Goal: Ask a question

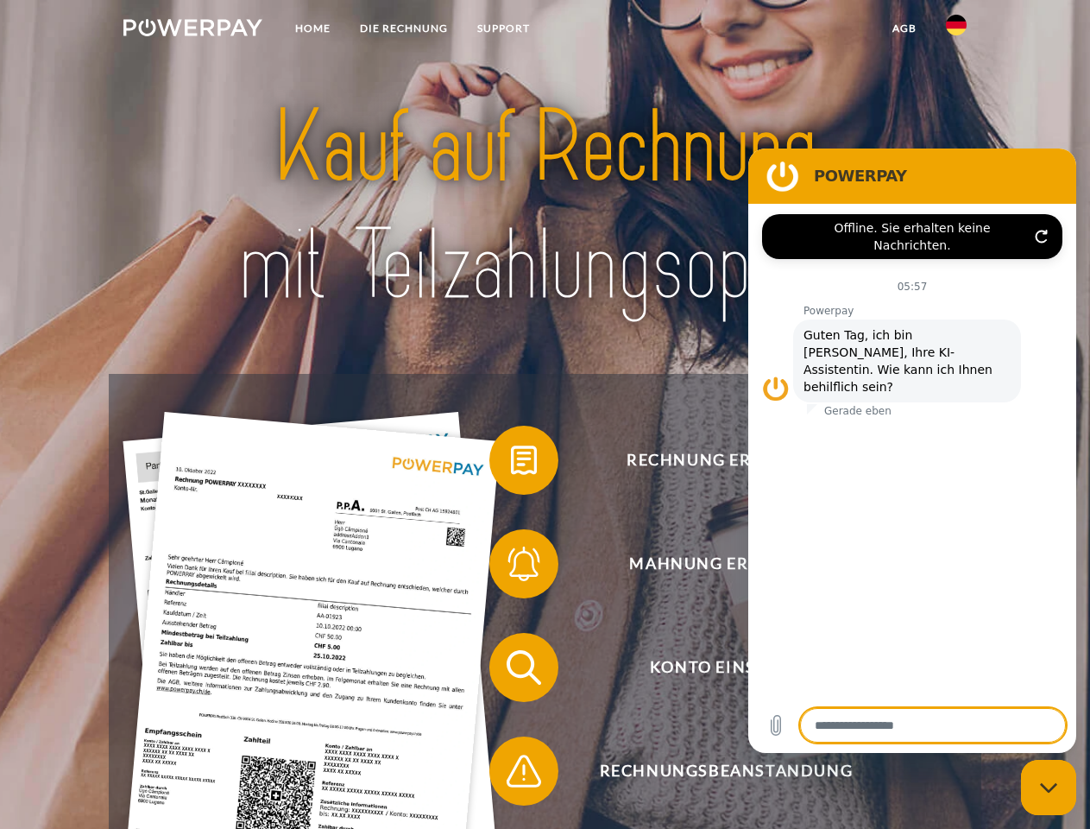
click at [192, 30] on img at bounding box center [192, 27] width 139 height 17
click at [956, 30] on img at bounding box center [956, 25] width 21 height 21
click at [904, 28] on link "agb" at bounding box center [905, 28] width 54 height 31
click at [511, 463] on span at bounding box center [498, 460] width 86 height 86
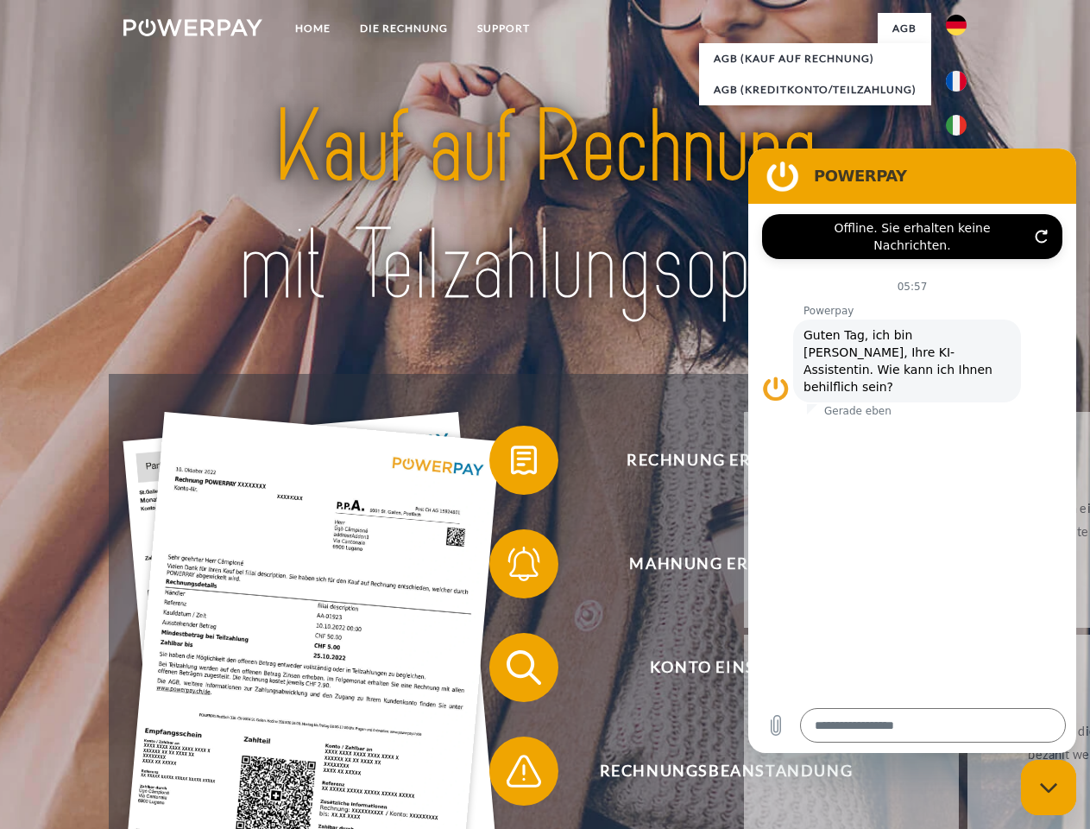
click at [511, 567] on span at bounding box center [498, 563] width 86 height 86
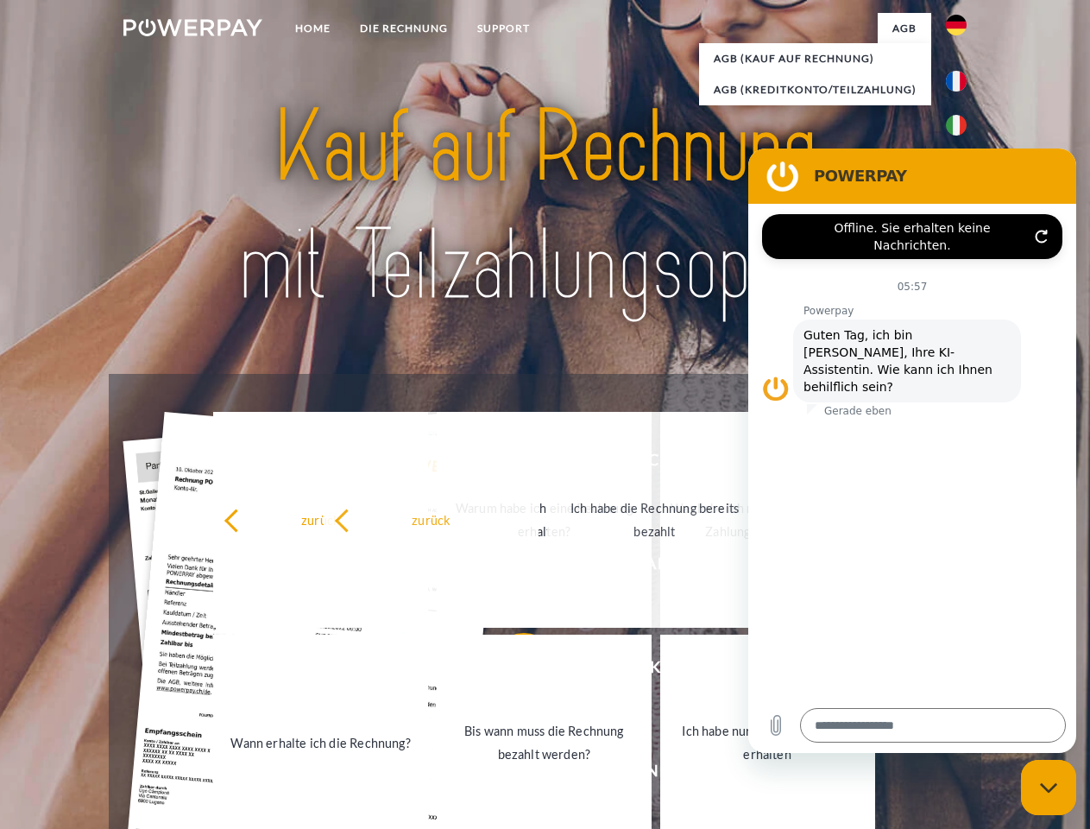
click at [511, 671] on link "Bis wann muss die Rechnung bezahlt werden?" at bounding box center [544, 742] width 215 height 216
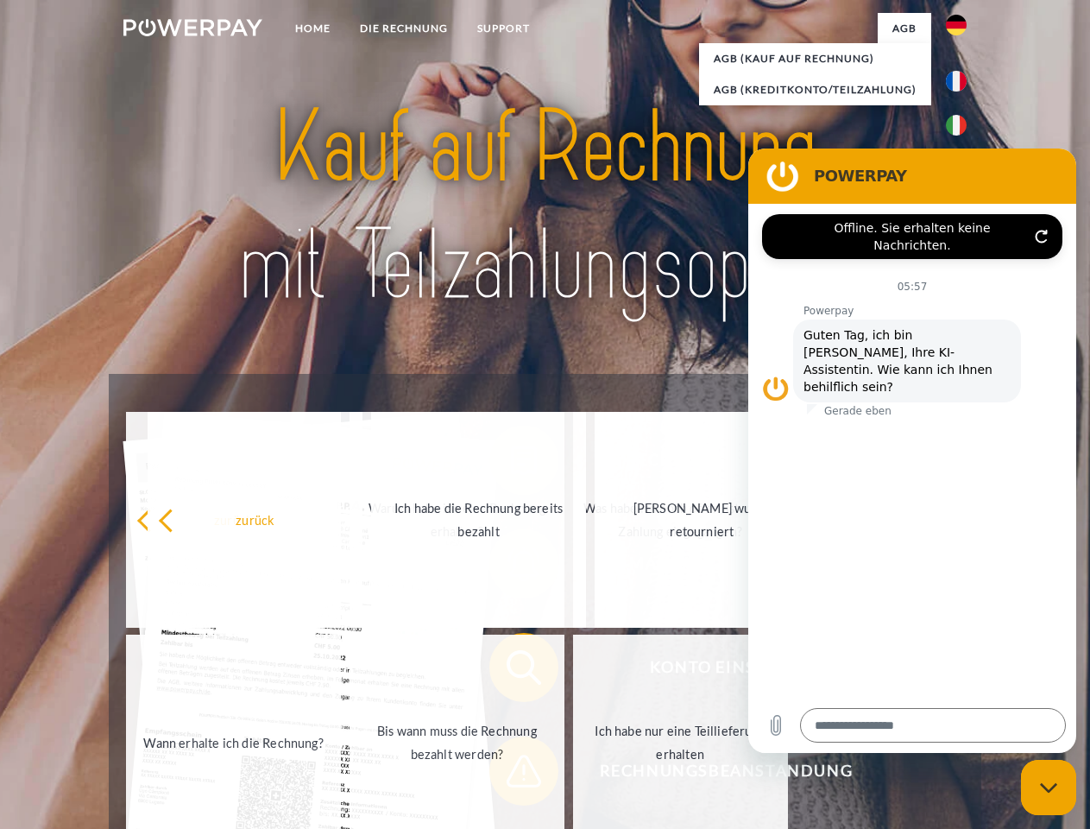
click at [573, 774] on link "Ich habe nur eine Teillieferung erhalten" at bounding box center [680, 742] width 215 height 216
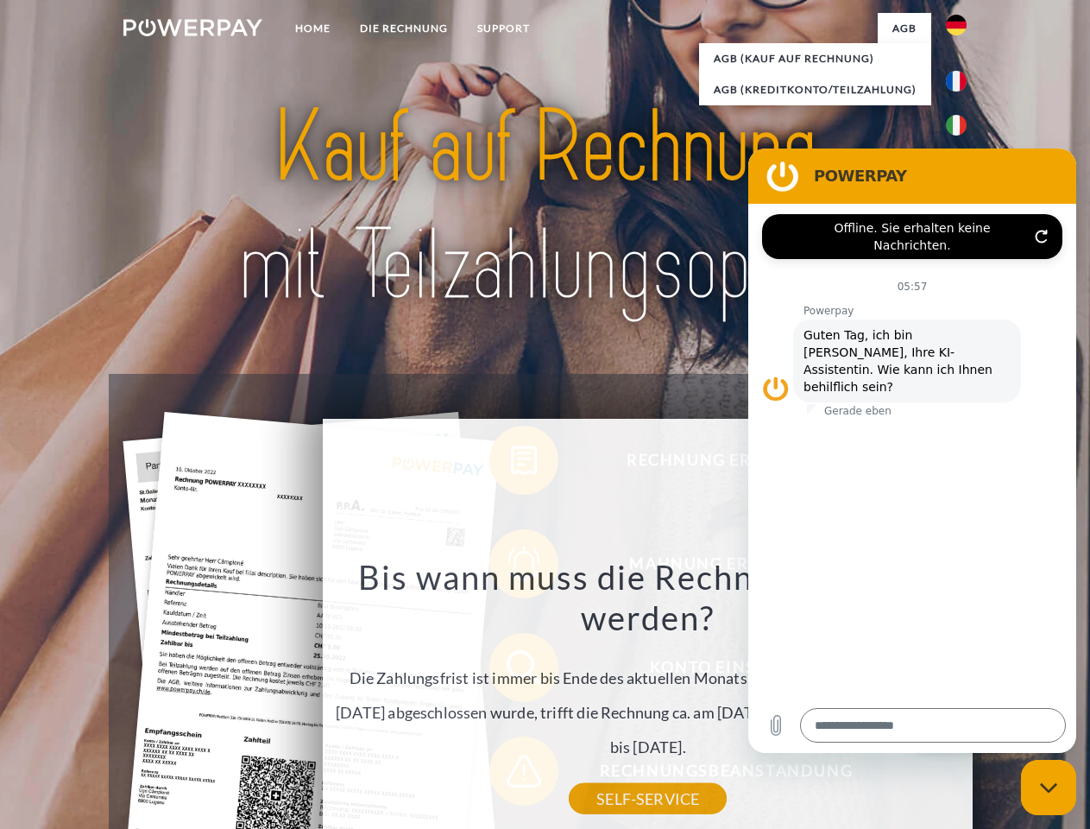
click at [1049, 787] on icon "Messaging-Fenster schließen" at bounding box center [1049, 787] width 18 height 11
type textarea "*"
